Goal: Answer question/provide support

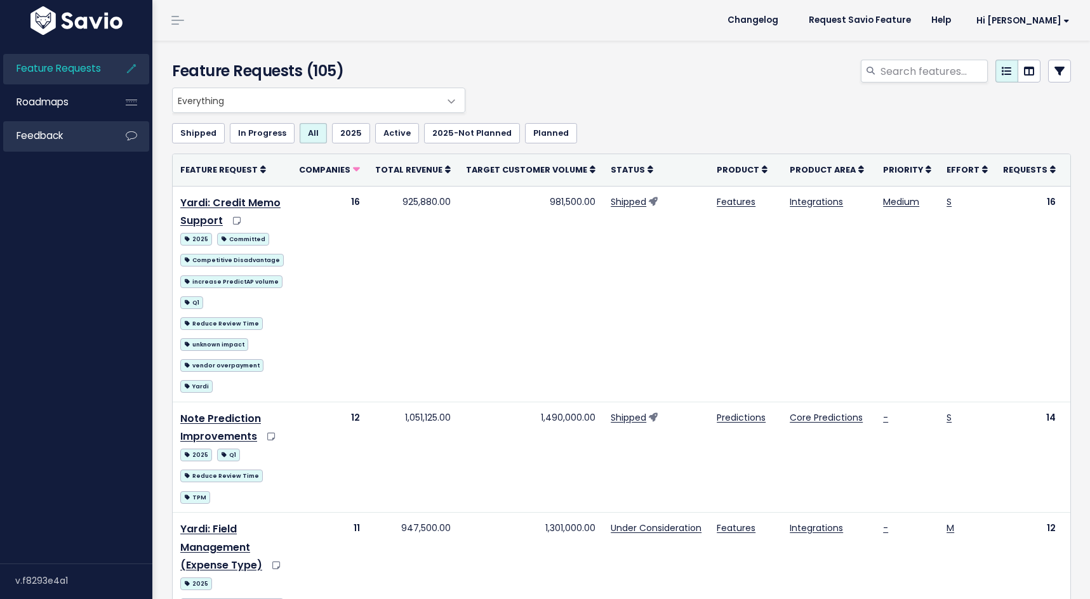
click at [73, 142] on link "Feedback" at bounding box center [54, 135] width 102 height 29
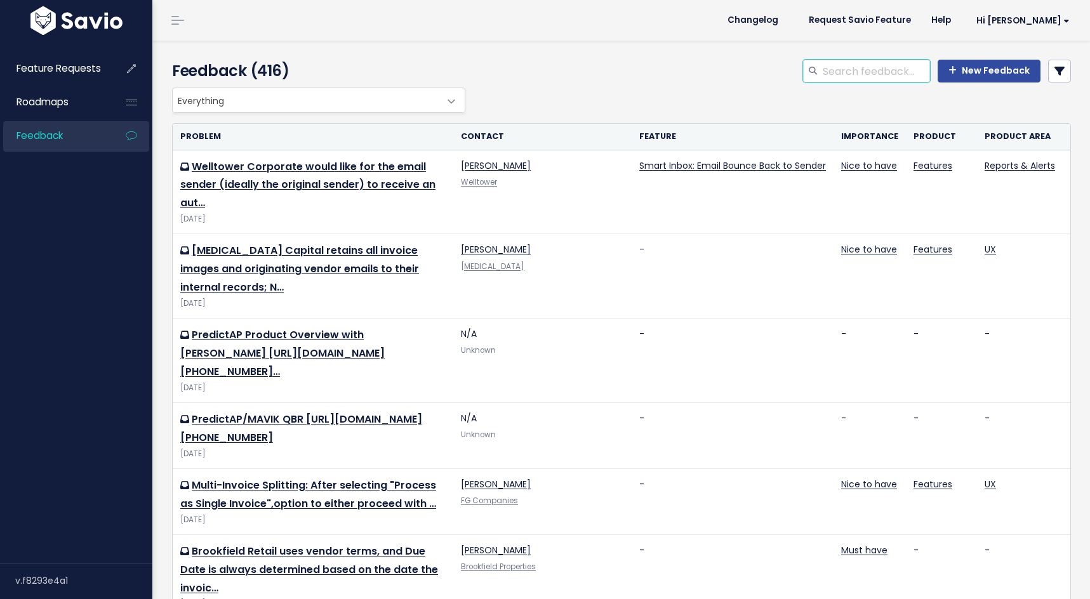
click at [891, 73] on input "search" at bounding box center [876, 71] width 109 height 23
type input "rmr"
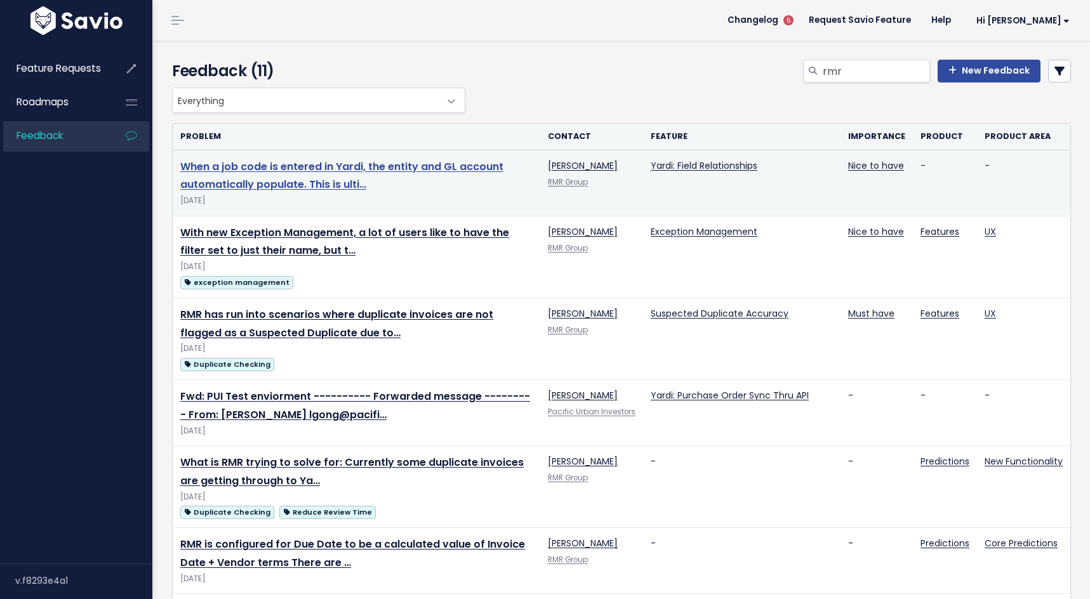
click at [343, 163] on link "When a job code is entered in Yardi, the entity and GL account automatically po…" at bounding box center [341, 175] width 323 height 33
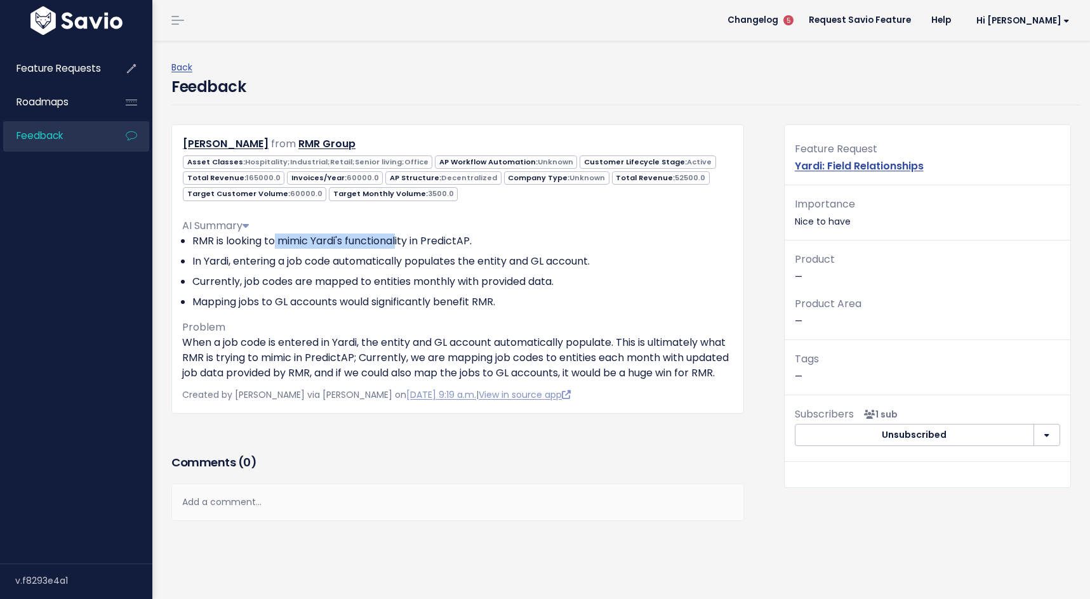
drag, startPoint x: 277, startPoint y: 241, endPoint x: 400, endPoint y: 243, distance: 123.2
click at [400, 243] on li "RMR is looking to mimic Yardi's functionality in PredictAP." at bounding box center [462, 241] width 541 height 15
drag, startPoint x: 277, startPoint y: 259, endPoint x: 373, endPoint y: 262, distance: 96.6
click at [373, 262] on li "In Yardi, entering a job code automatically populates the entity and GL account." at bounding box center [462, 261] width 541 height 15
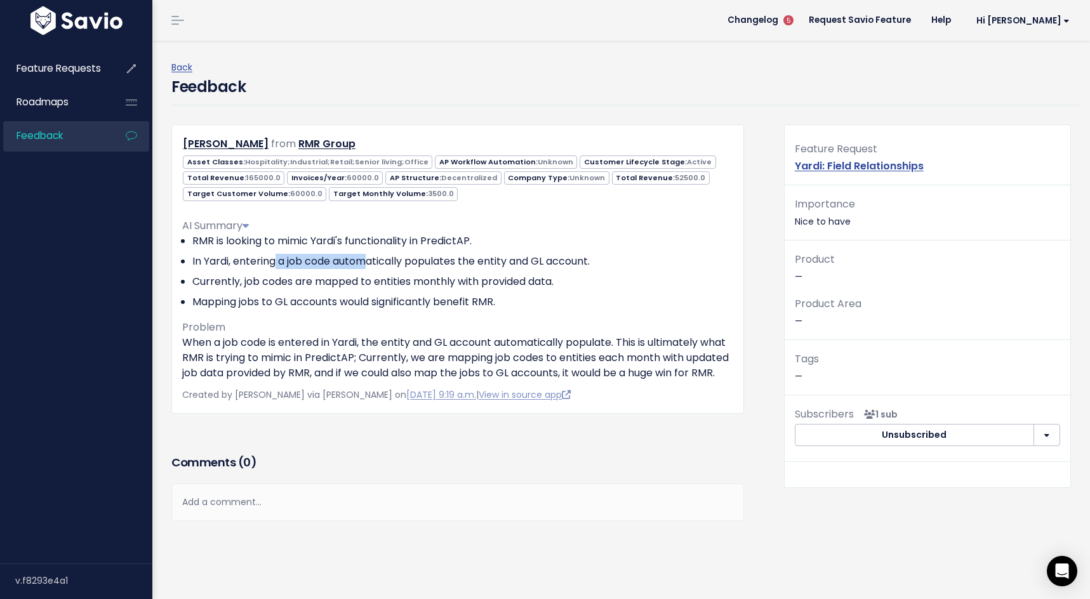
click at [373, 262] on li "In Yardi, entering a job code automatically populates the entity and GL account." at bounding box center [462, 261] width 541 height 15
drag, startPoint x: 408, startPoint y: 262, endPoint x: 503, endPoint y: 265, distance: 94.7
click at [503, 265] on li "In Yardi, entering a job code automatically populates the entity and GL account." at bounding box center [462, 261] width 541 height 15
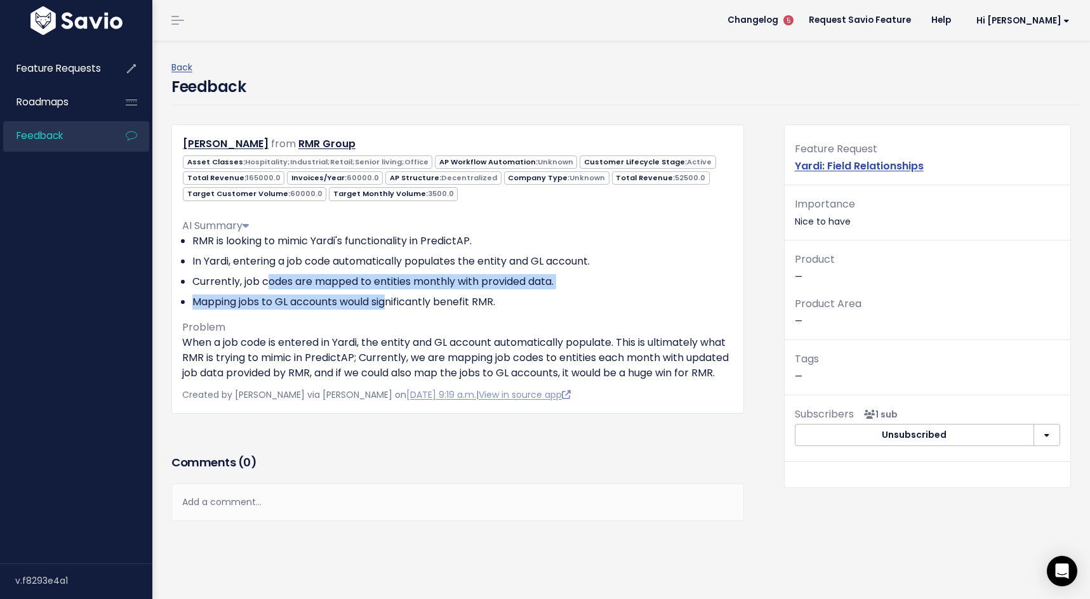
drag, startPoint x: 270, startPoint y: 288, endPoint x: 392, endPoint y: 300, distance: 122.6
click at [392, 300] on ul "RMR is looking to mimic Yardi's functionality in PredictAP. In Yardi, entering …" at bounding box center [457, 272] width 551 height 76
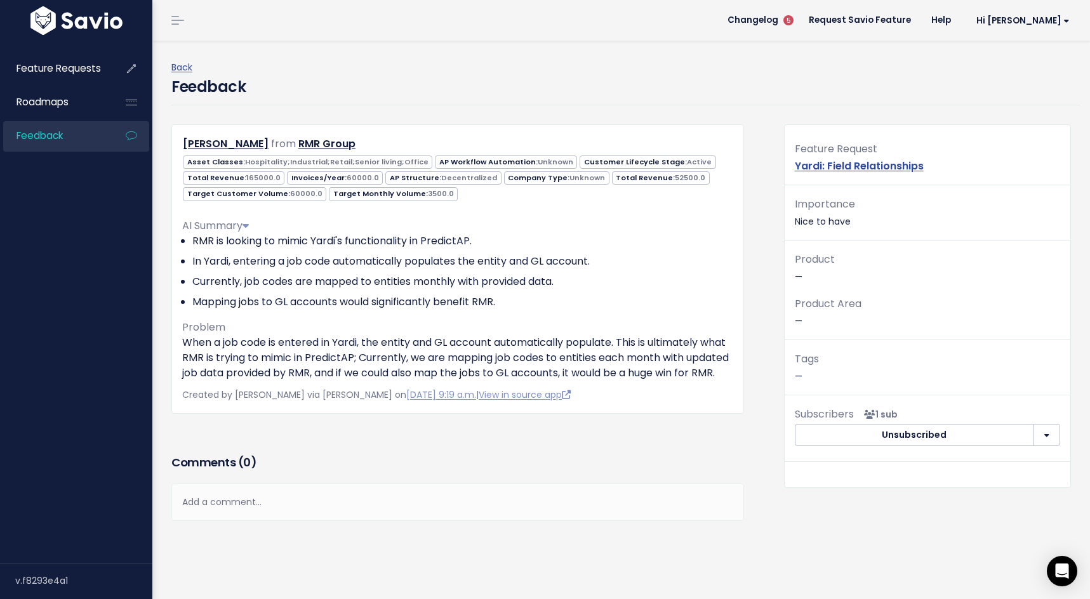
click at [397, 302] on li "Mapping jobs to GL accounts would significantly benefit RMR." at bounding box center [462, 302] width 541 height 15
click at [559, 517] on div "Add a comment..." at bounding box center [457, 502] width 573 height 37
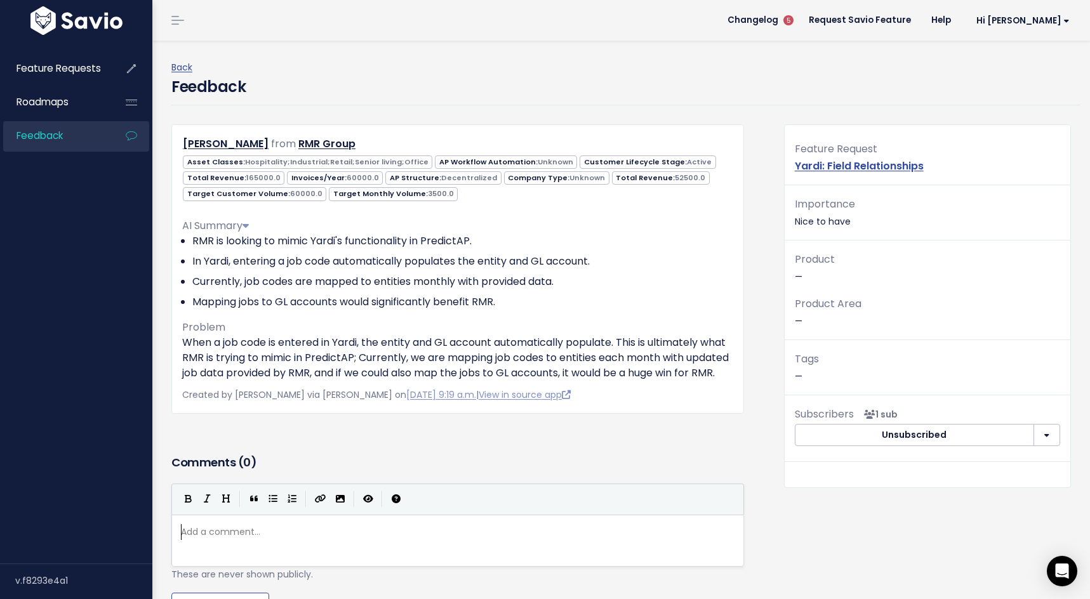
click at [552, 502] on div "| | | |" at bounding box center [457, 499] width 573 height 31
drag, startPoint x: 291, startPoint y: 343, endPoint x: 494, endPoint y: 343, distance: 203.2
click at [494, 343] on p "When a job code is entered in Yardi, the entity and GL account automatically po…" at bounding box center [457, 358] width 551 height 46
drag, startPoint x: 313, startPoint y: 364, endPoint x: 359, endPoint y: 363, distance: 45.7
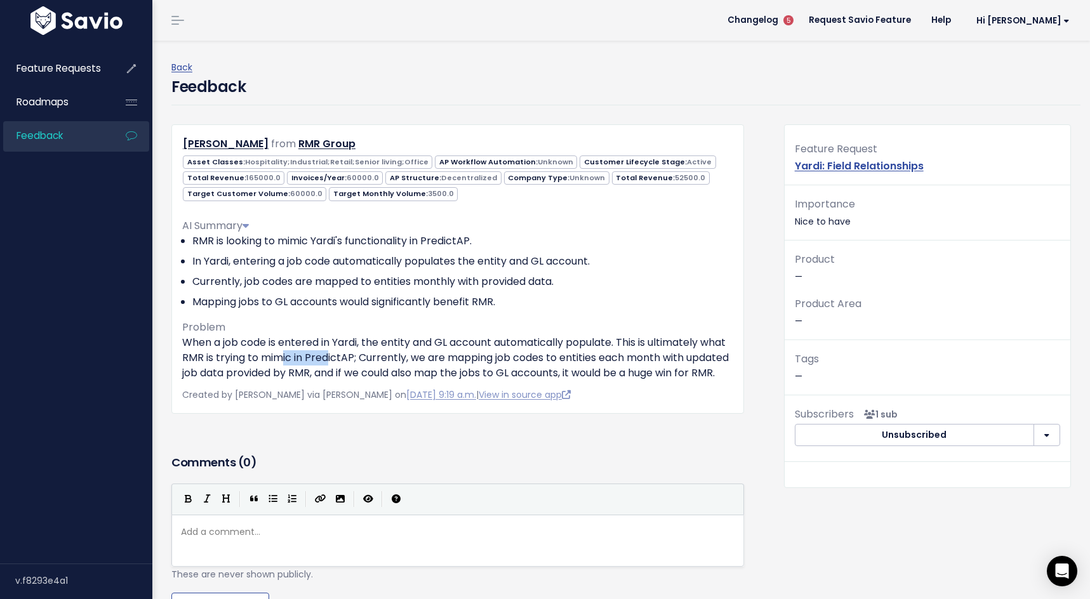
click at [359, 363] on p "When a job code is entered in Yardi, the entity and GL account automatically po…" at bounding box center [457, 358] width 551 height 46
click at [561, 368] on p "When a job code is entered in Yardi, the entity and GL account automatically po…" at bounding box center [457, 358] width 551 height 46
click at [558, 359] on p "When a job code is entered in Yardi, the entity and GL account automatically po…" at bounding box center [457, 358] width 551 height 46
drag, startPoint x: 277, startPoint y: 369, endPoint x: 378, endPoint y: 366, distance: 101.0
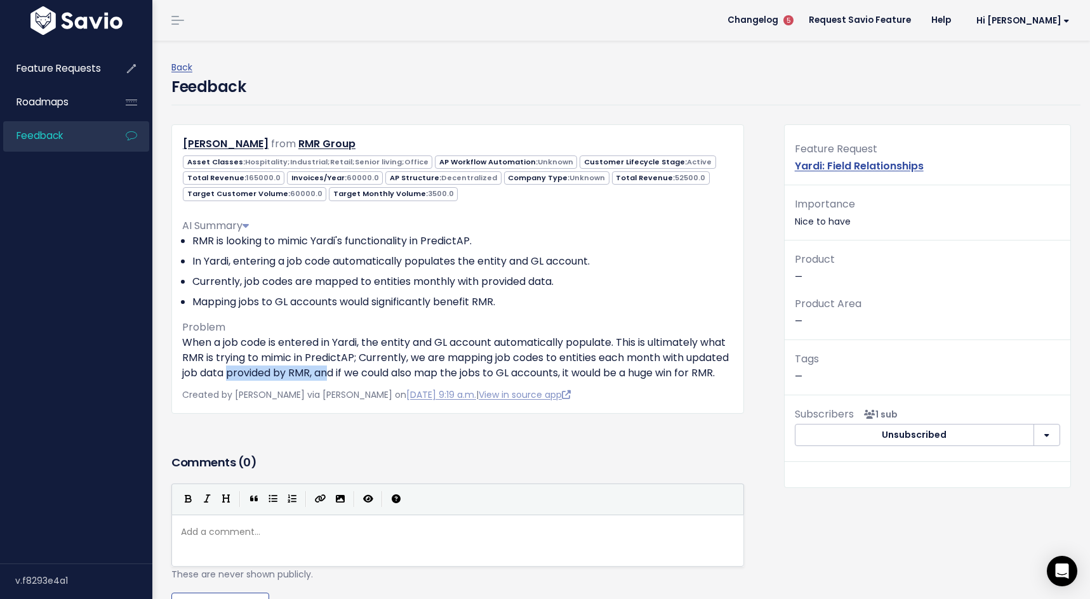
click at [378, 366] on p "When a job code is entered in Yardi, the entity and GL account automatically po…" at bounding box center [457, 358] width 551 height 46
drag, startPoint x: 392, startPoint y: 373, endPoint x: 636, endPoint y: 377, distance: 243.2
click at [636, 377] on p "When a job code is entered in Yardi, the entity and GL account automatically po…" at bounding box center [457, 358] width 551 height 46
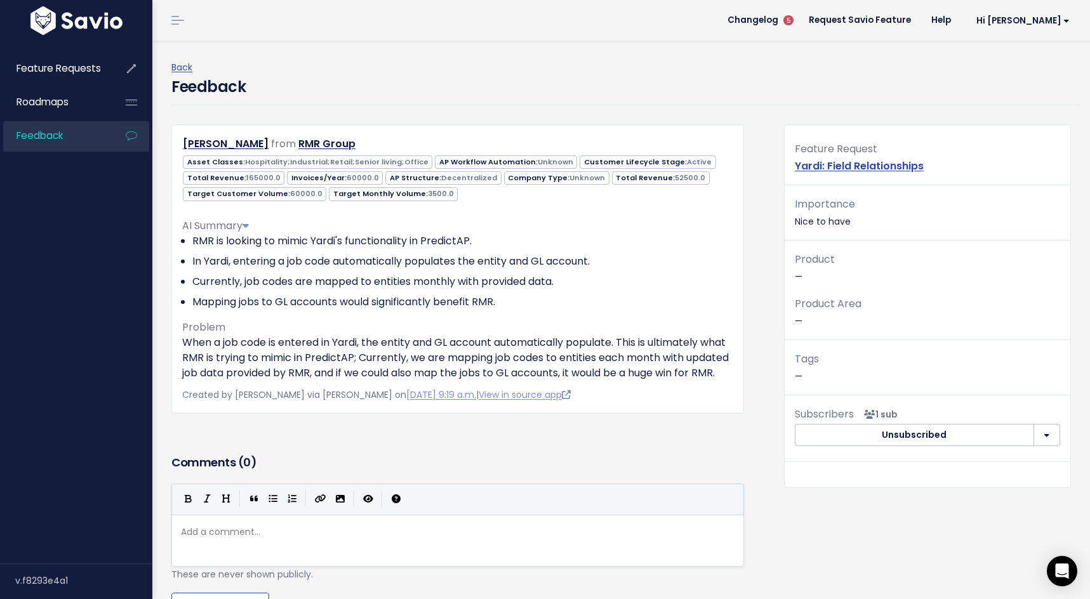
scroll to position [0, 0]
click at [568, 360] on p "When a job code is entered in Yardi, the entity and GL account automatically po…" at bounding box center [457, 358] width 551 height 46
click at [264, 540] on pre "​" at bounding box center [457, 532] width 559 height 16
type textarea "Another"
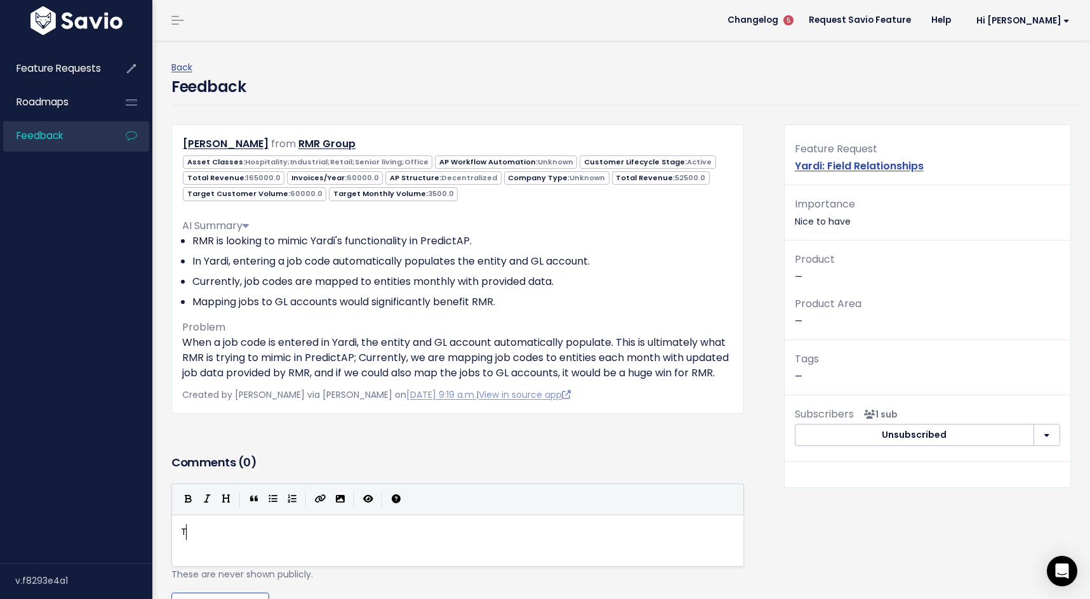
scroll to position [4, 10]
type textarea "Th"
type textarea "The 2nd"
type textarea "A"
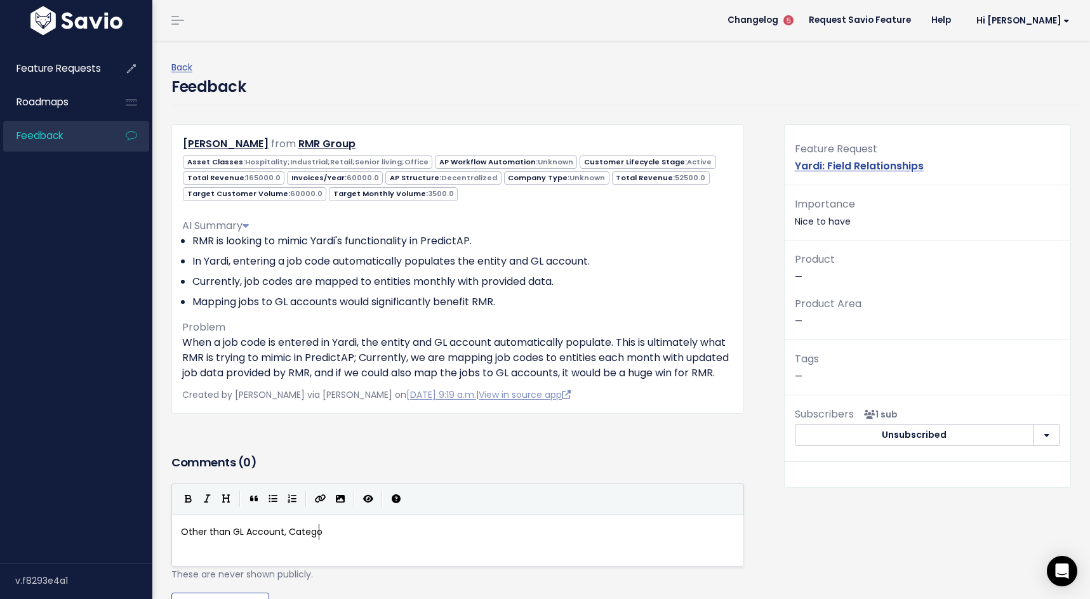
type textarea "Other than GL Account, Category"
drag, startPoint x: 345, startPoint y: 547, endPoint x: 157, endPoint y: 551, distance: 188.6
type textarea "In addition to GL Account, C"
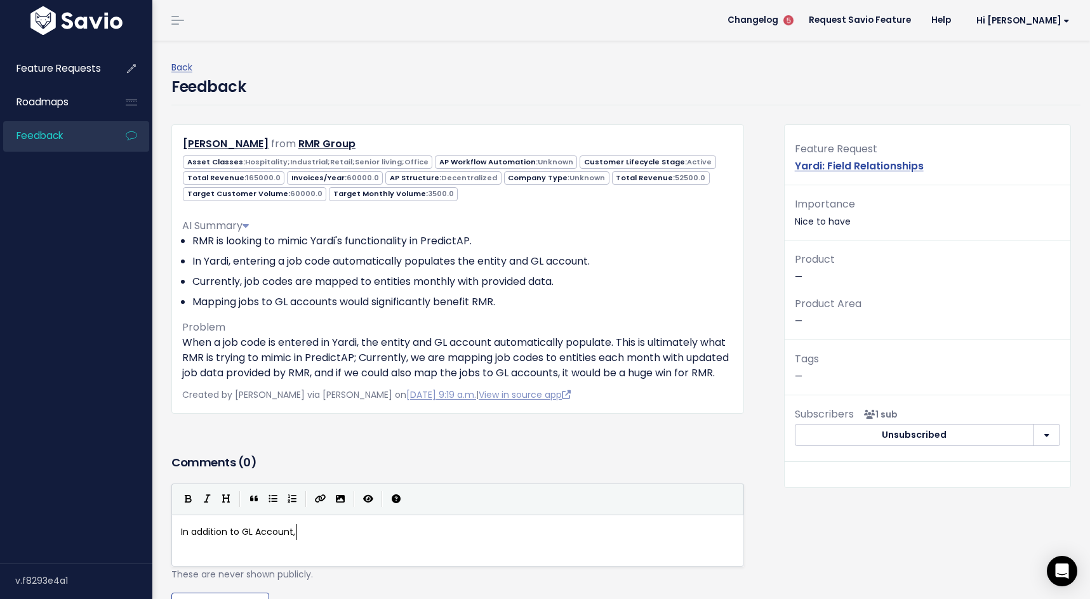
scroll to position [4, 121]
type textarea "Categroy would"
type textarea "ory would also be"
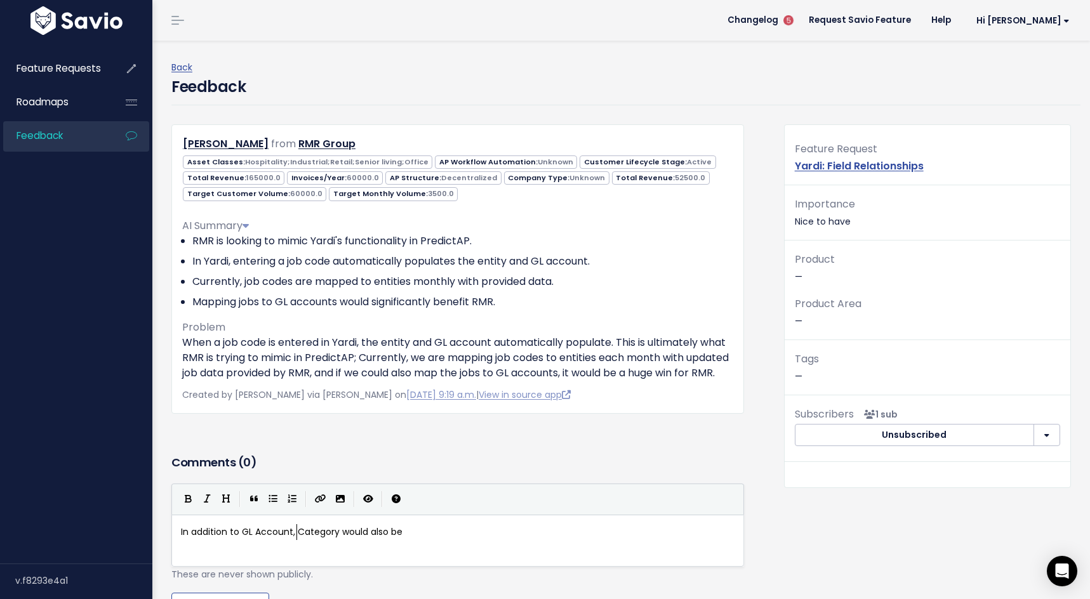
click at [298, 538] on span "In addition to GL Account, Category would also be" at bounding box center [292, 532] width 222 height 13
type textarea "if PredictAP could o"
type textarea "populate"
click at [281, 570] on div "x In addition to GL Account, if PredictAP could populate Category would also be" at bounding box center [473, 557] width 590 height 70
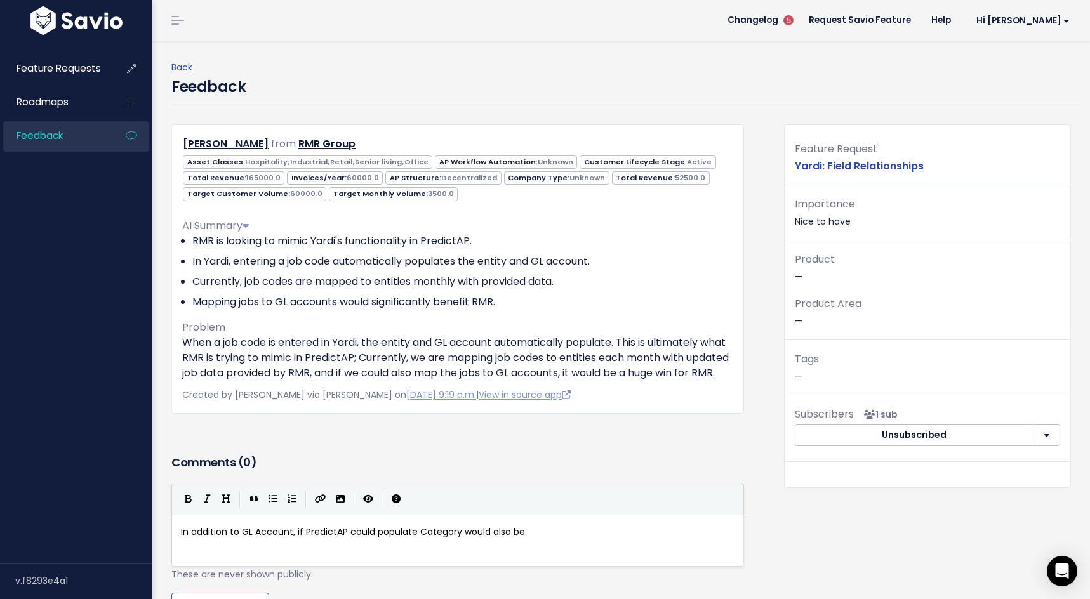
click at [305, 559] on div "x In addition to GL Account, if PredictAP could populate Category would also be" at bounding box center [473, 557] width 590 height 70
drag, startPoint x: 303, startPoint y: 550, endPoint x: 175, endPoint y: 549, distance: 128.3
type textarea "9"
type textarea "(9/24 update) If"
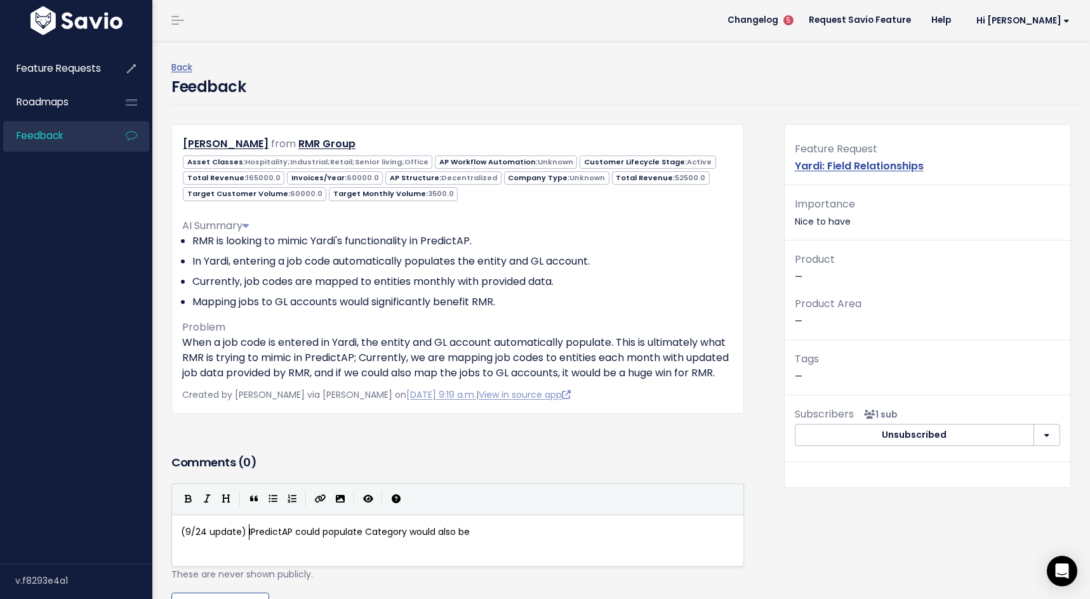
scroll to position [4, 72]
click at [327, 538] on span "(9/24 update) If PredictAP could populate Category would also be" at bounding box center [328, 532] width 295 height 13
drag, startPoint x: 509, startPoint y: 543, endPoint x: 410, endPoint y: 549, distance: 98.6
type textarea "in addition to Jo"
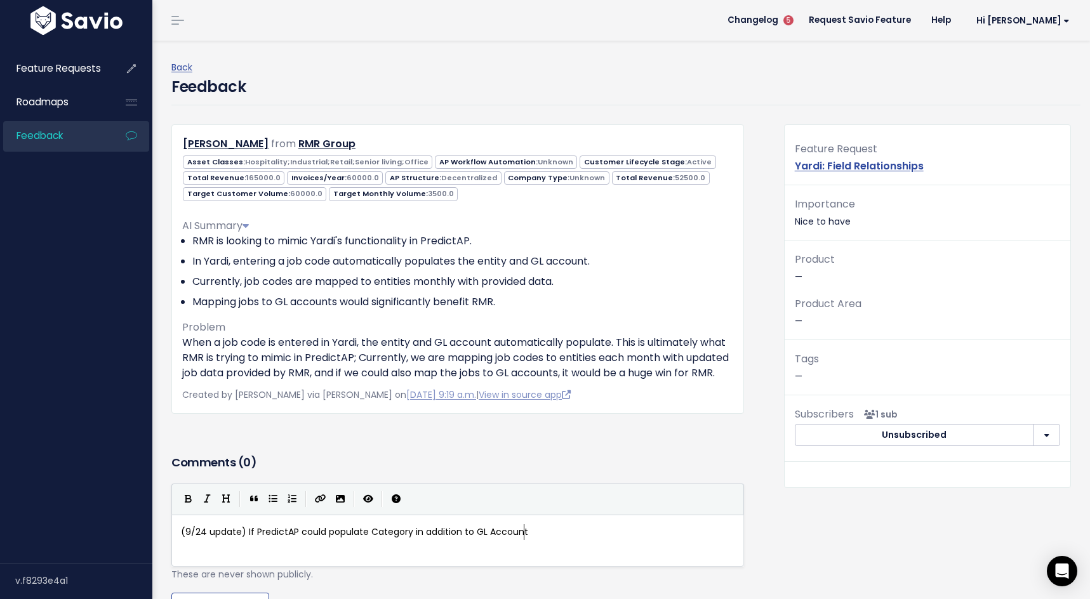
type textarea "GL Account"
click at [250, 538] on span "(9/24 update) If PredictAP could populate Category in addition to GL Account" at bounding box center [354, 532] width 347 height 13
type textarea "Ideall"
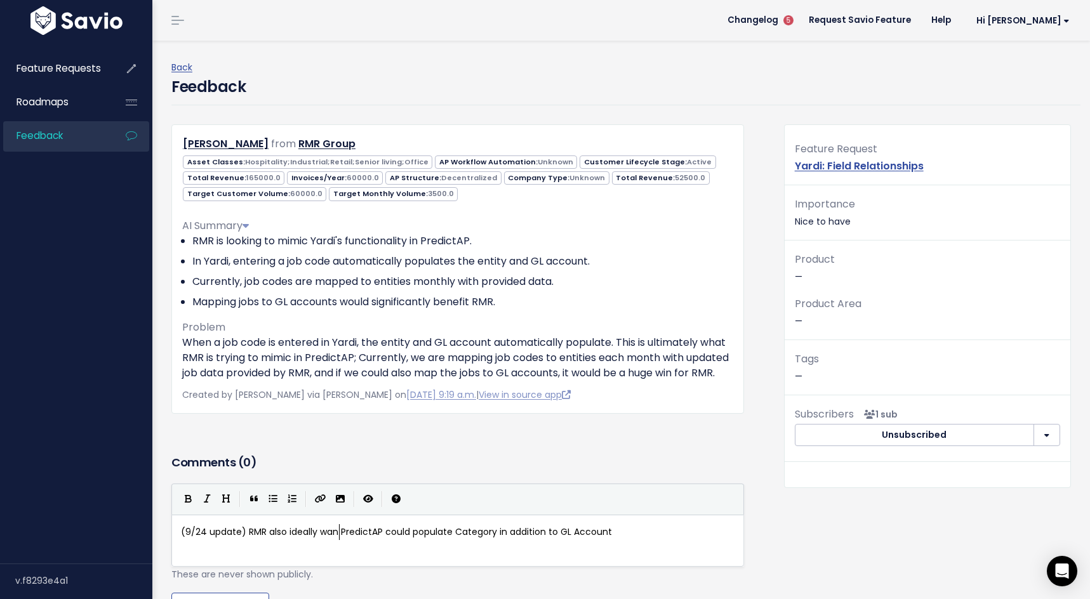
type textarea "RMR also ideally wants"
click at [272, 538] on span "(9/24 update) RMR also ideally wants PredictAP could populate Category in addit…" at bounding box center [400, 532] width 439 height 13
click at [307, 538] on span "(9/24 update) RMR also ideally wants PredictAP could populate Category in addit…" at bounding box center [400, 532] width 439 height 13
type textarea "coul"
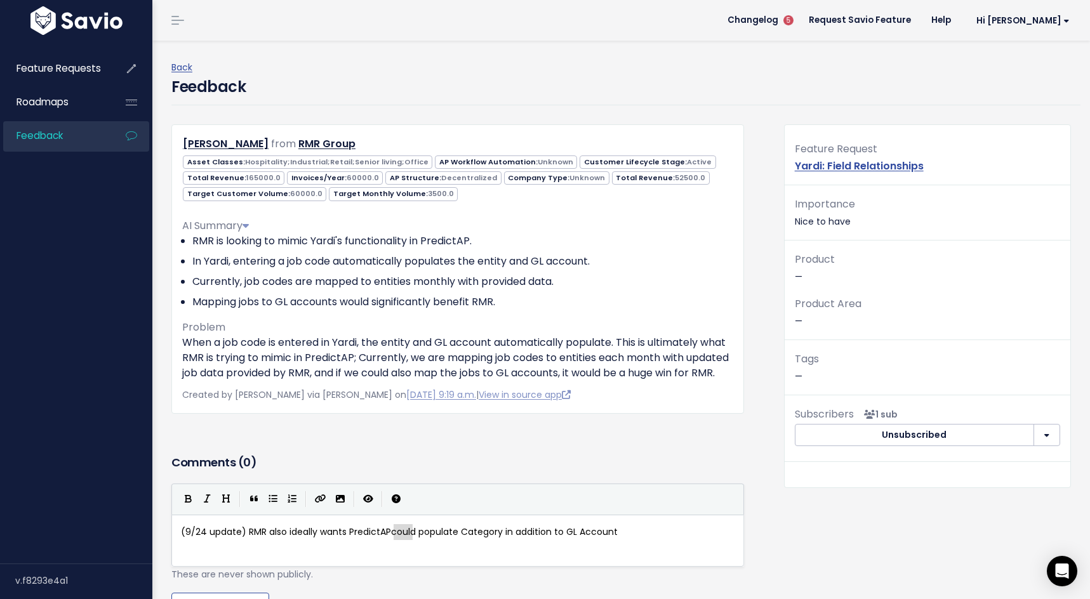
drag, startPoint x: 394, startPoint y: 549, endPoint x: 409, endPoint y: 549, distance: 15.2
drag, startPoint x: 418, startPoint y: 548, endPoint x: 396, endPoint y: 548, distance: 22.2
type textarea "to"
click at [635, 540] on pre "(9/24 update) RMR also ideally wants PredictAP to populate Category in addition…" at bounding box center [457, 532] width 559 height 16
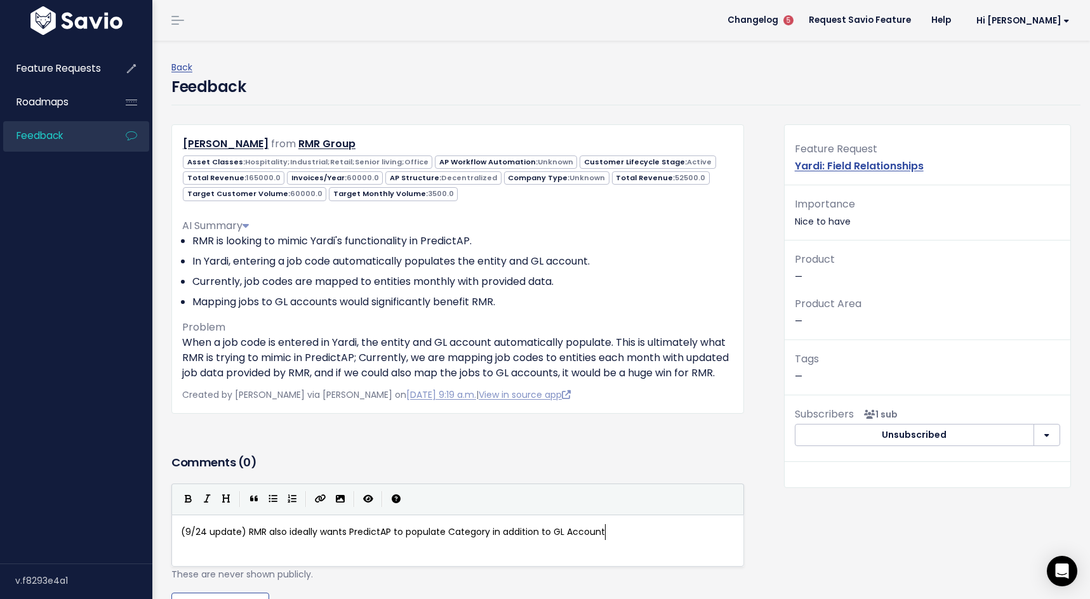
click at [314, 563] on div "x (9/24 update) RMR also ideally wants PredictAP to populate Category in additi…" at bounding box center [473, 557] width 590 height 70
click at [443, 540] on pre "(9/24 update) RMR also ideally wants PredictAP to populate Category in addition…" at bounding box center [457, 532] width 559 height 16
click at [613, 540] on pre "(9/24 update) RMR also ideally wants PredictAP to populate Category in addition…" at bounding box center [457, 532] width 559 height 16
click at [241, 538] on span "(9/24 update) RMR also ideally wants PredictAP to populate Category in addition…" at bounding box center [393, 532] width 424 height 13
click at [244, 538] on span "(9/24 update) RMR also ideally wants PredictAP to populate Category in addition…" at bounding box center [393, 532] width 424 height 13
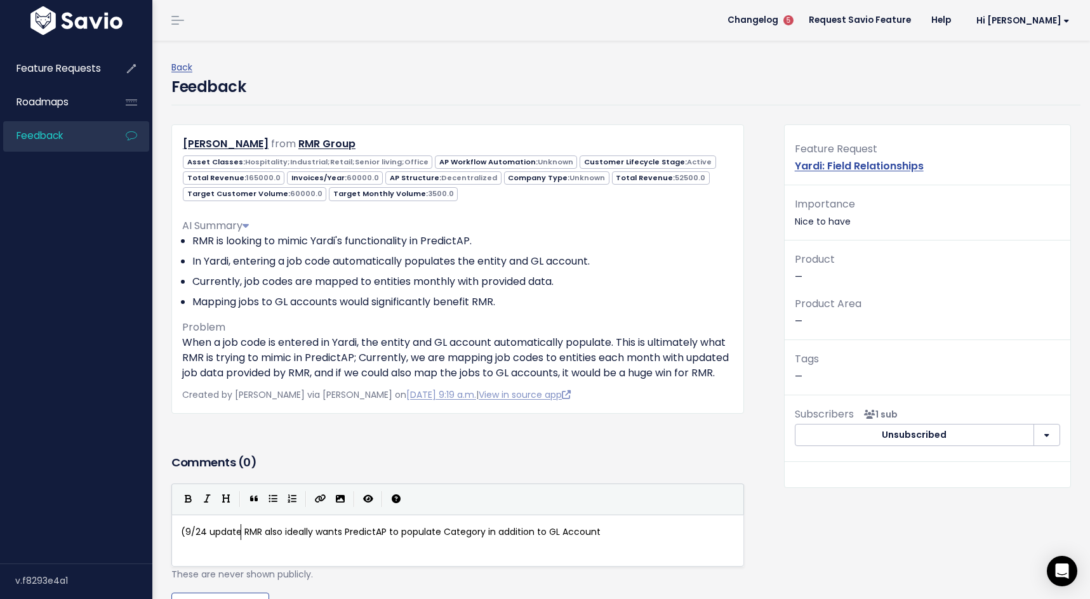
type textarea ":"
click at [185, 538] on span "(9/24 update: RMR also ideally wants PredictAP to populate Category in addition…" at bounding box center [392, 532] width 422 height 13
click at [657, 543] on div "x 9/24 update: RMR also ideally wants PredictAP to populate Category in additio…" at bounding box center [457, 532] width 559 height 21
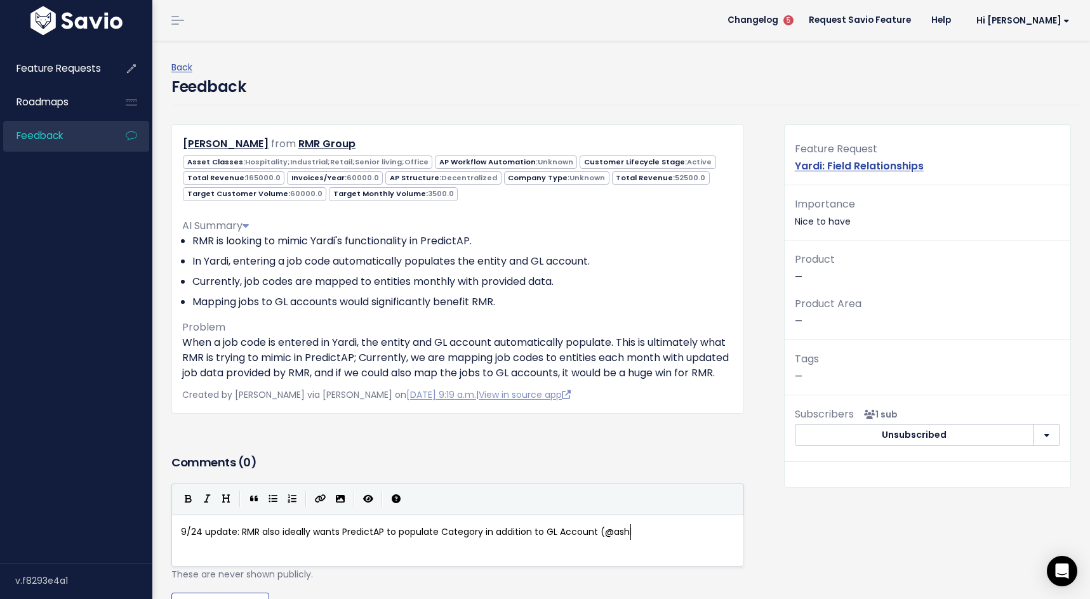
type textarea "(@ashley"
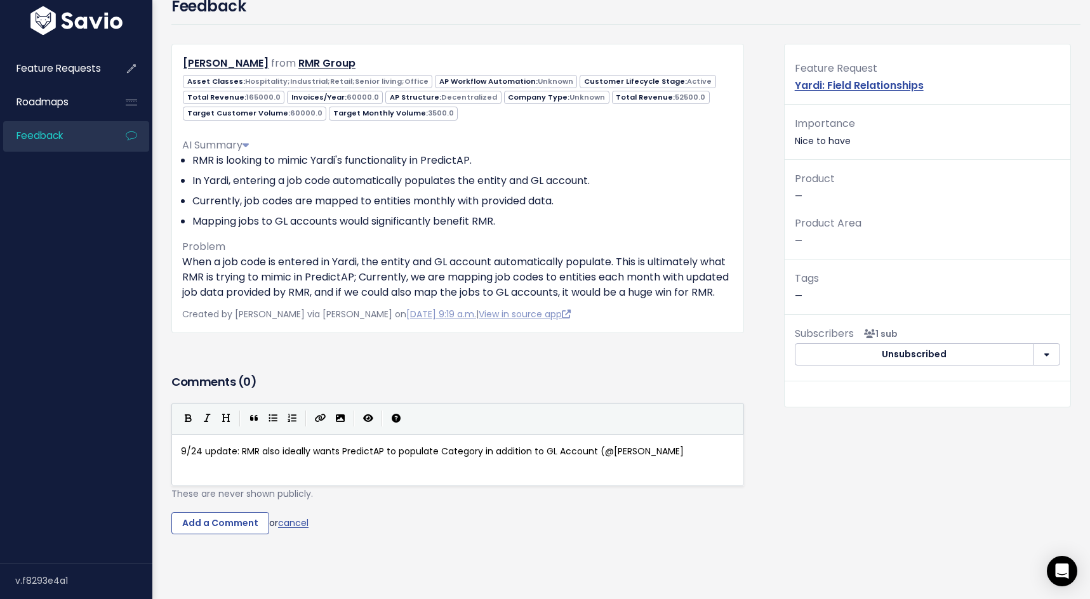
scroll to position [85, 0]
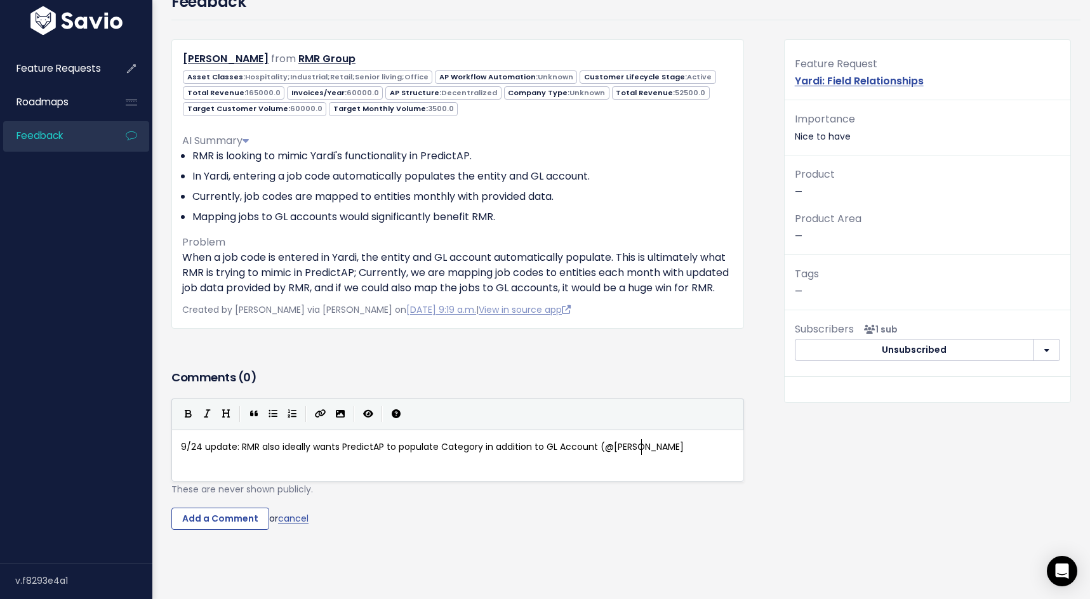
click at [663, 455] on pre "9/24 update: RMR also ideally wants PredictAP to populate Category in addition …" at bounding box center [457, 447] width 559 height 16
click at [604, 453] on span "9/24 update: RMR also ideally wants PredictAP to populate Category in addition …" at bounding box center [432, 447] width 503 height 13
click at [657, 455] on pre "9/24 update: RMR also ideally wants PredictAP to populate Category in addition …" at bounding box center [457, 447] width 559 height 16
drag, startPoint x: 655, startPoint y: 458, endPoint x: 601, endPoint y: 463, distance: 54.2
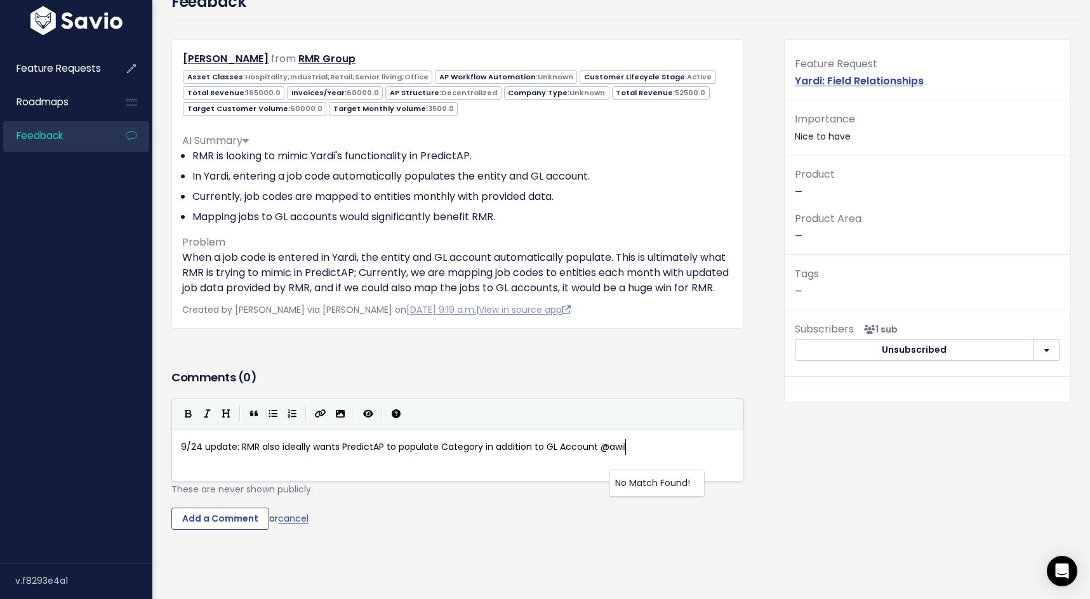
scroll to position [4, 30]
type textarea "@a"
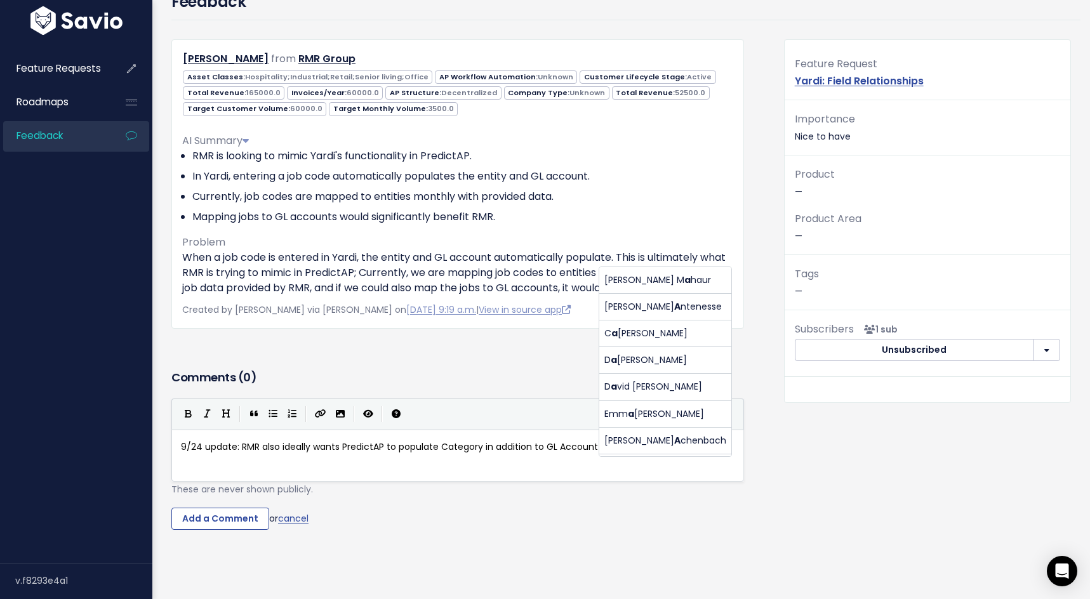
scroll to position [0, 0]
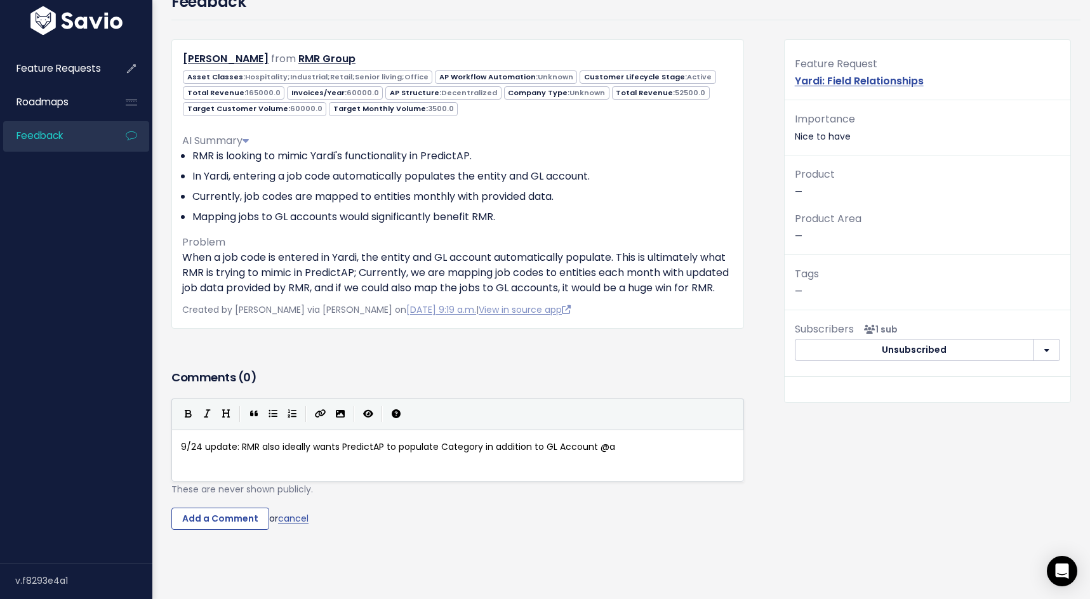
click at [567, 473] on div "x 9/24 update: RMR also ideally wants PredictAP to populate Category in additio…" at bounding box center [473, 472] width 590 height 70
type textarea "@a"
drag, startPoint x: 625, startPoint y: 463, endPoint x: 600, endPoint y: 466, distance: 24.9
drag, startPoint x: 240, startPoint y: 462, endPoint x: 170, endPoint y: 463, distance: 70.5
type textarea "(Update):"
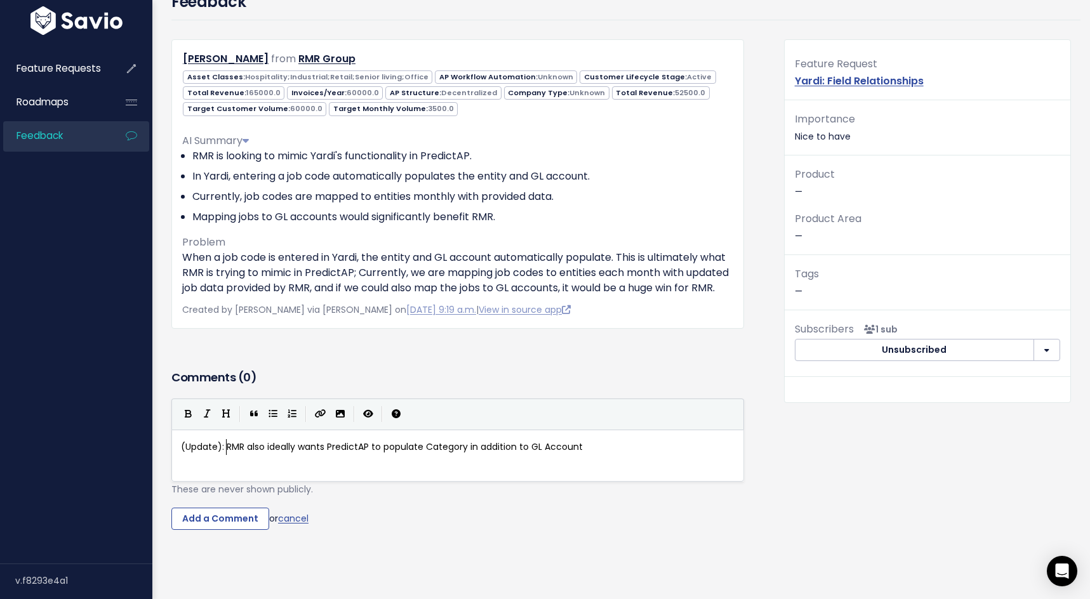
scroll to position [4, 44]
click at [450, 453] on span "(Update): RMR also ideally wants PredictAP to populate Category in addition to …" at bounding box center [382, 447] width 402 height 13
type textarea "Category"
click at [189, 418] on icon "Bold" at bounding box center [188, 414] width 7 height 9
click at [382, 453] on span "(Update): RMR also ideally wants PredictAP to populate ** Category ** in additi…" at bounding box center [391, 447] width 420 height 13
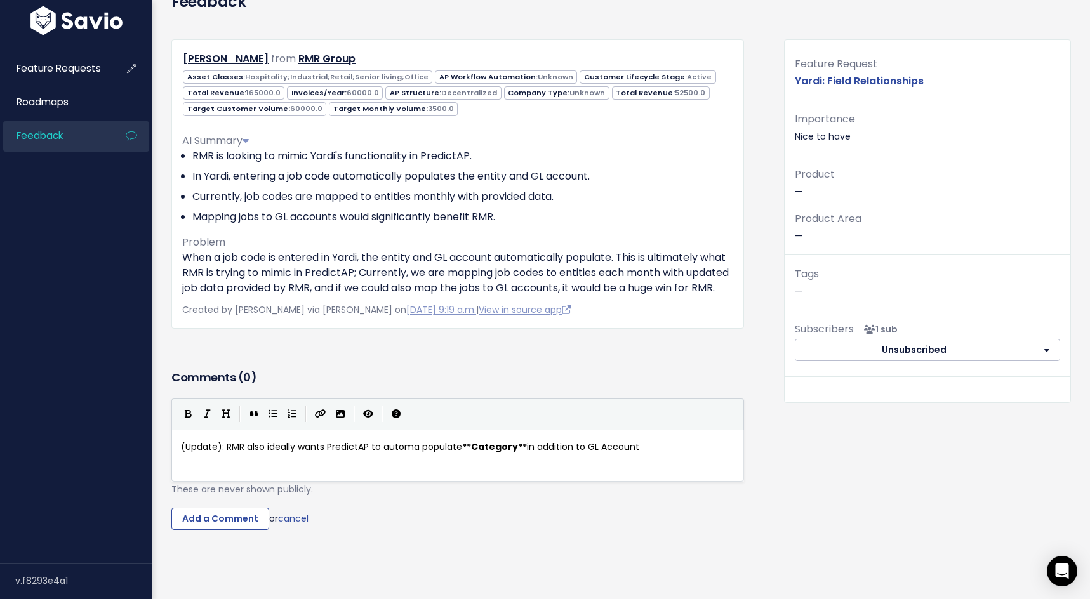
type textarea "automai"
type textarea "tically"
click at [213, 531] on input "Add a Comment" at bounding box center [220, 519] width 98 height 23
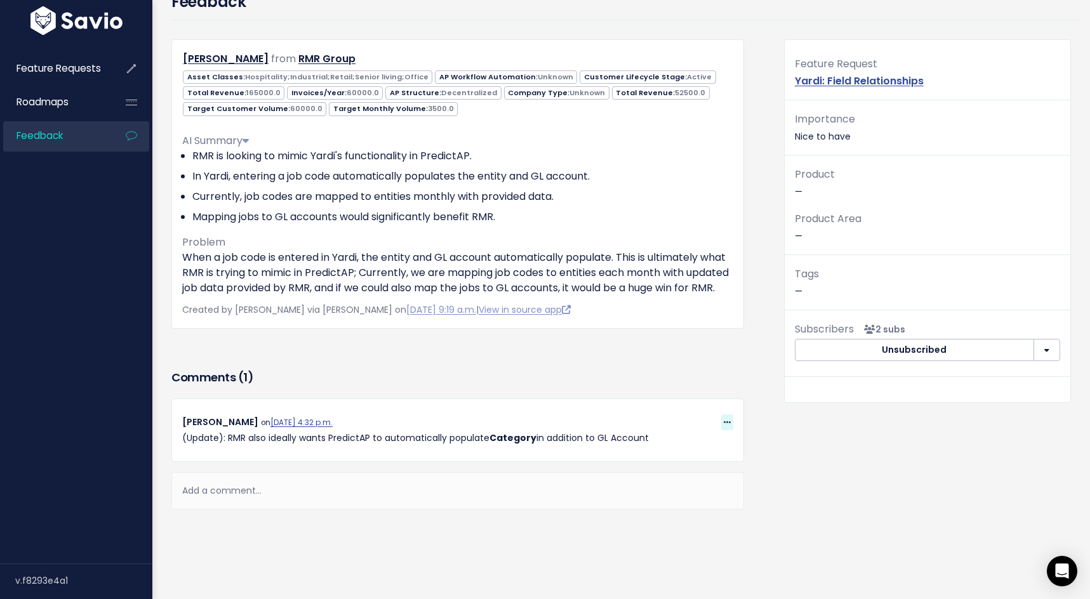
click at [730, 427] on icon at bounding box center [727, 423] width 7 height 8
click at [820, 441] on div "Feature Request Yardi: Field Relationships Importance Nice to have Product — Pr…" at bounding box center [928, 303] width 306 height 528
